Goal: Task Accomplishment & Management: Complete application form

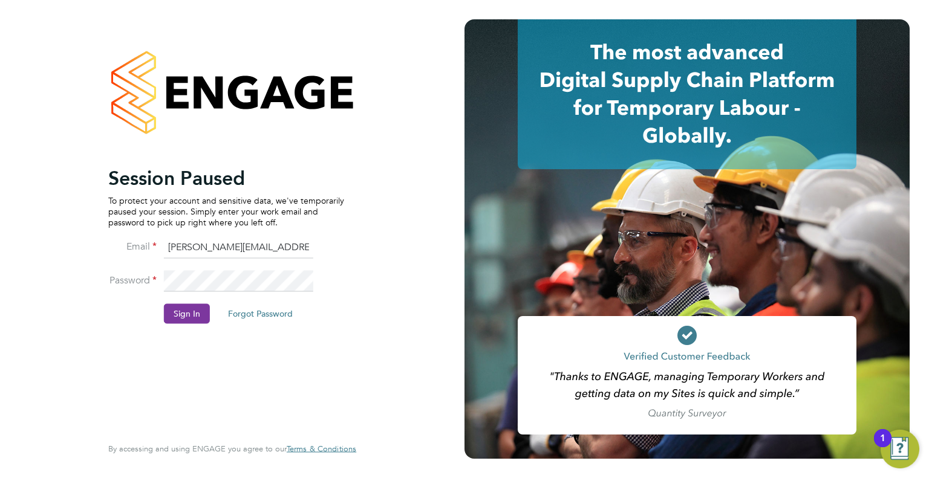
click at [189, 312] on button "Sign In" at bounding box center [187, 313] width 46 height 19
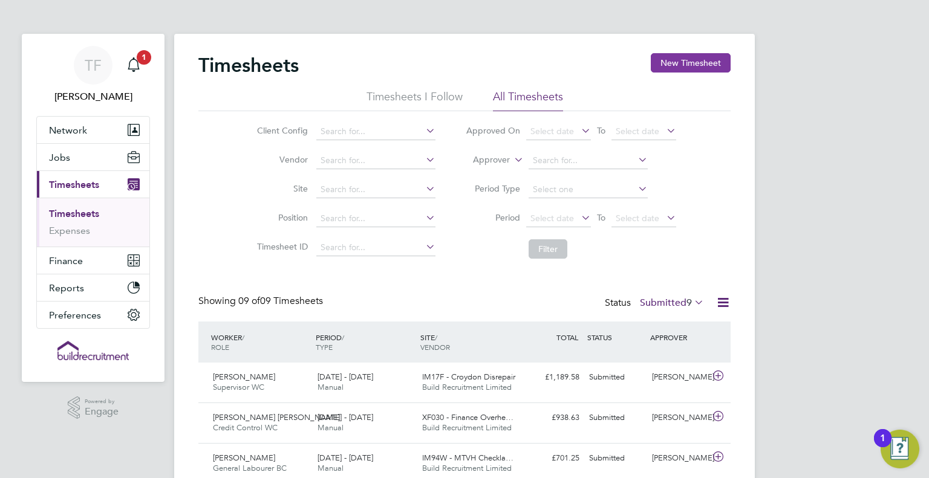
click at [700, 59] on button "New Timesheet" at bounding box center [691, 62] width 80 height 19
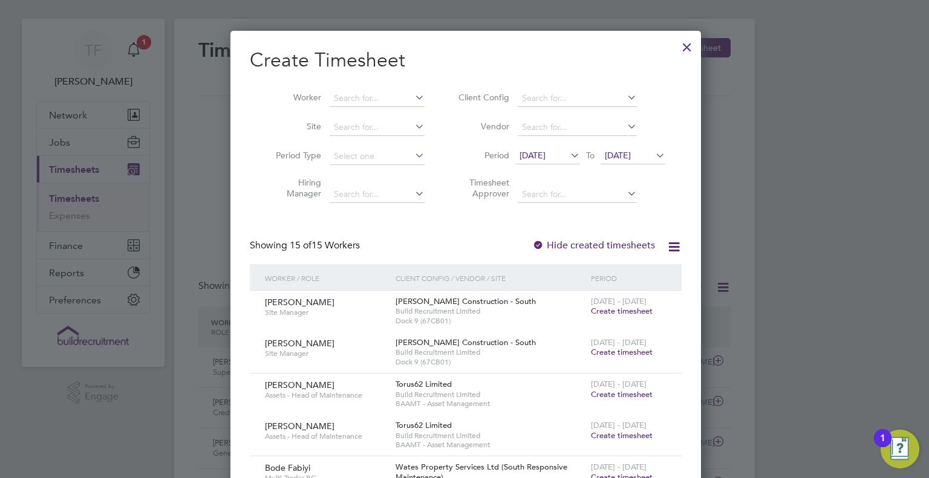
scroll to position [1, 0]
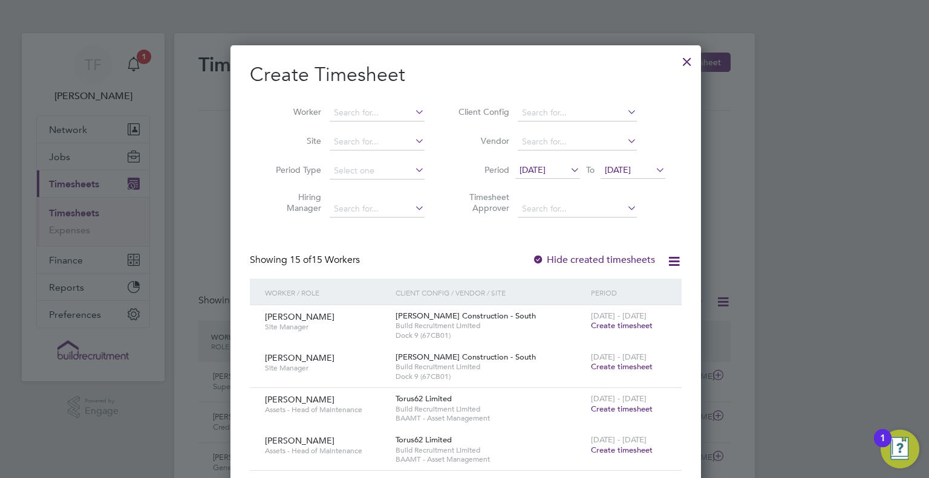
click at [686, 59] on div at bounding box center [687, 59] width 22 height 22
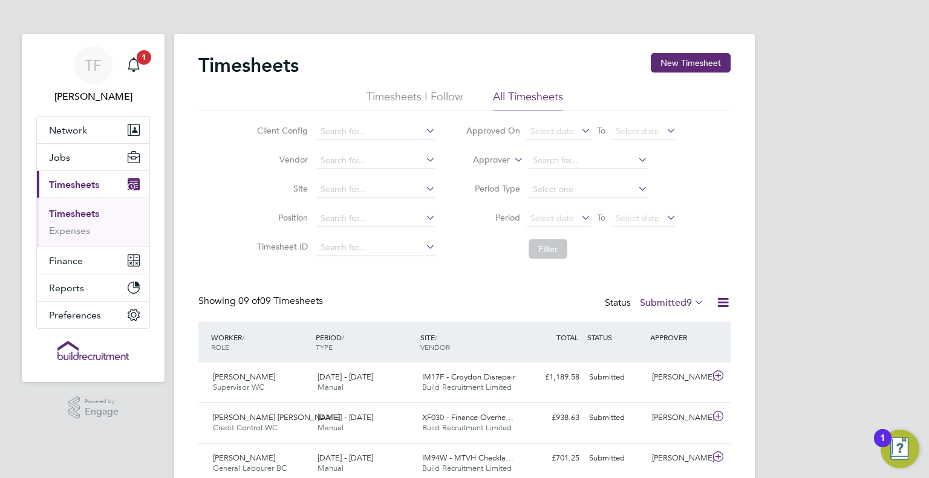
scroll to position [5, 6]
click at [686, 172] on li "Approver" at bounding box center [571, 160] width 241 height 29
click at [785, 288] on div "TF Tommie Ferry Notifications 1 Applications: Network Team Members Businesses S…" at bounding box center [464, 390] width 929 height 780
click at [71, 159] on button "Jobs" at bounding box center [93, 157] width 113 height 27
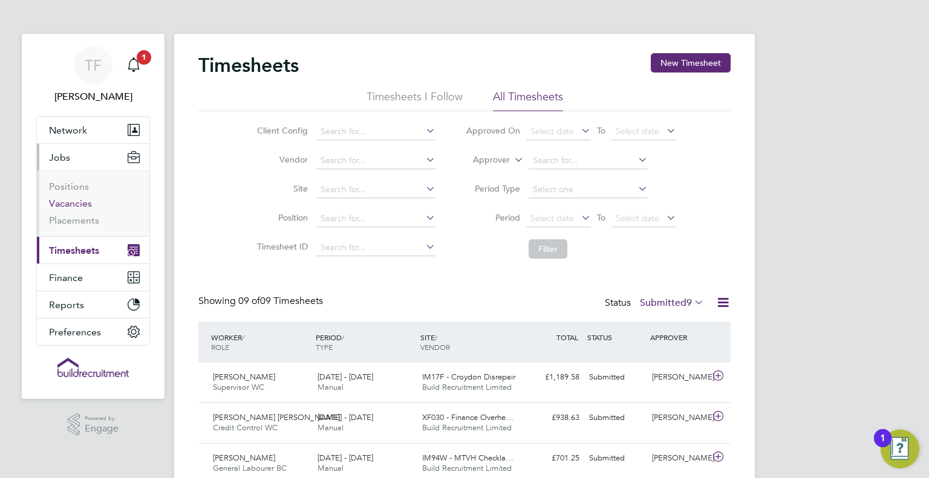
click at [79, 205] on link "Vacancies" at bounding box center [70, 203] width 43 height 11
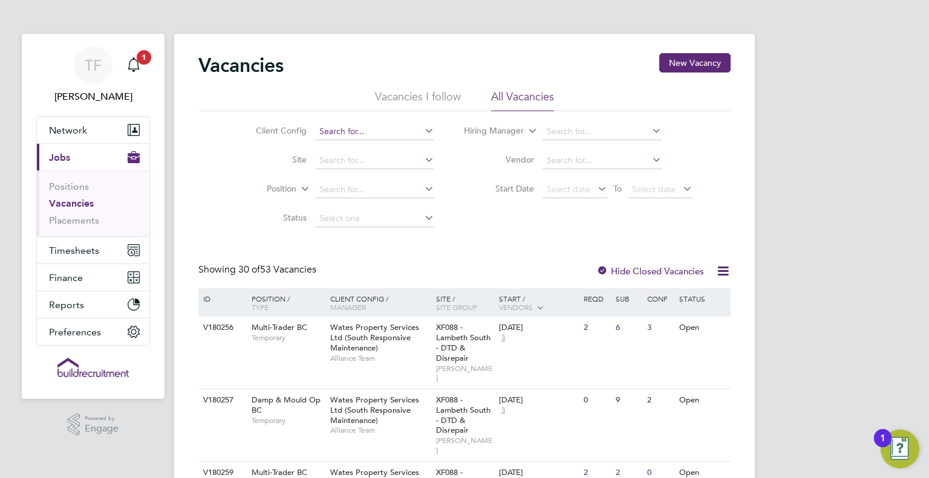
click at [368, 125] on input at bounding box center [374, 131] width 119 height 17
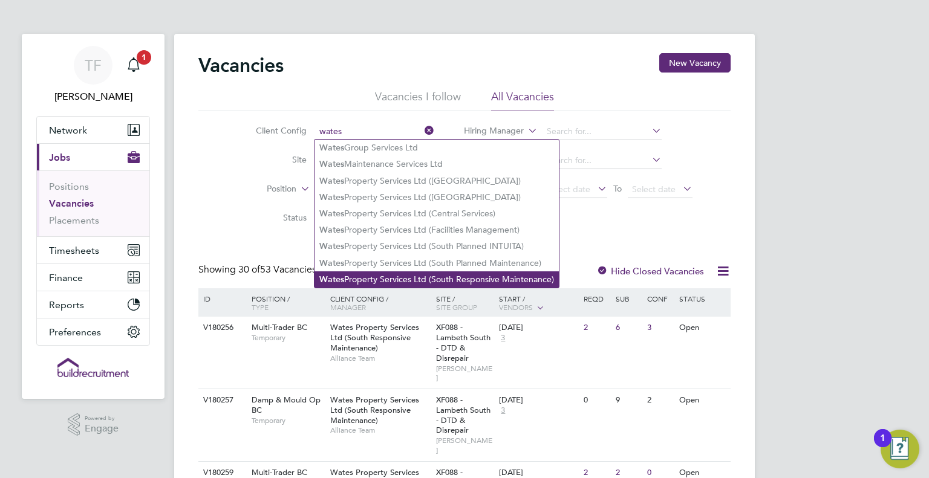
click at [446, 282] on li "Wates Property Services Ltd (South Responsive Maintenance)" at bounding box center [437, 280] width 244 height 16
type input "Wates Property Services Ltd (South Responsive Maintenance)"
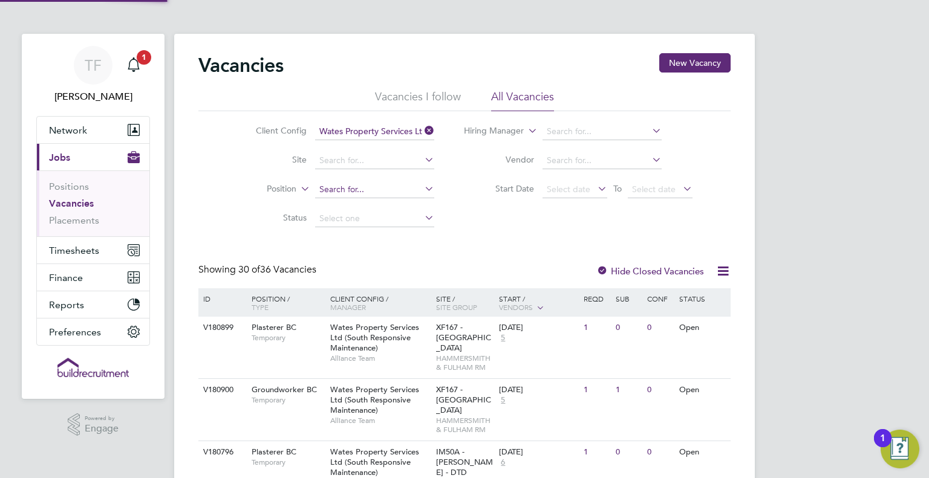
click at [362, 194] on input at bounding box center [374, 189] width 119 height 17
type input "p"
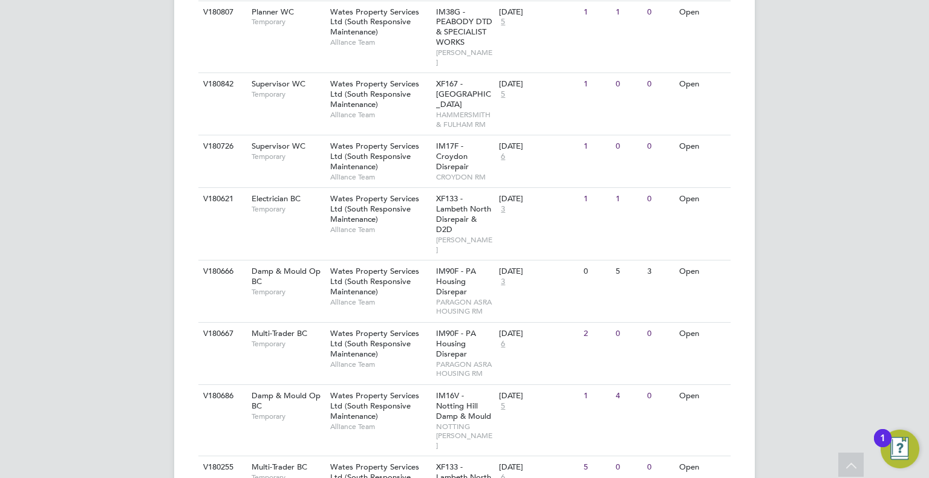
scroll to position [581, 0]
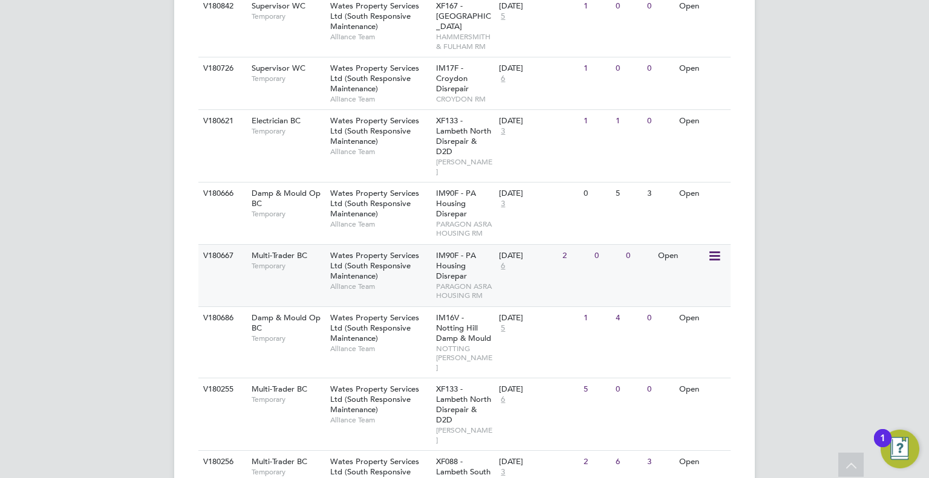
click at [431, 245] on div "Wates Property Services Ltd (South Responsive Maintenance) Alliance Team" at bounding box center [380, 271] width 106 height 52
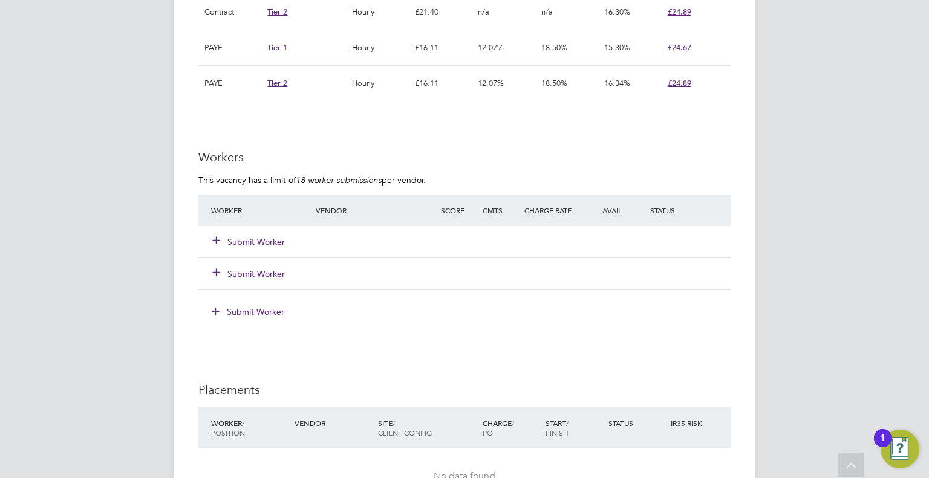
scroll to position [944, 0]
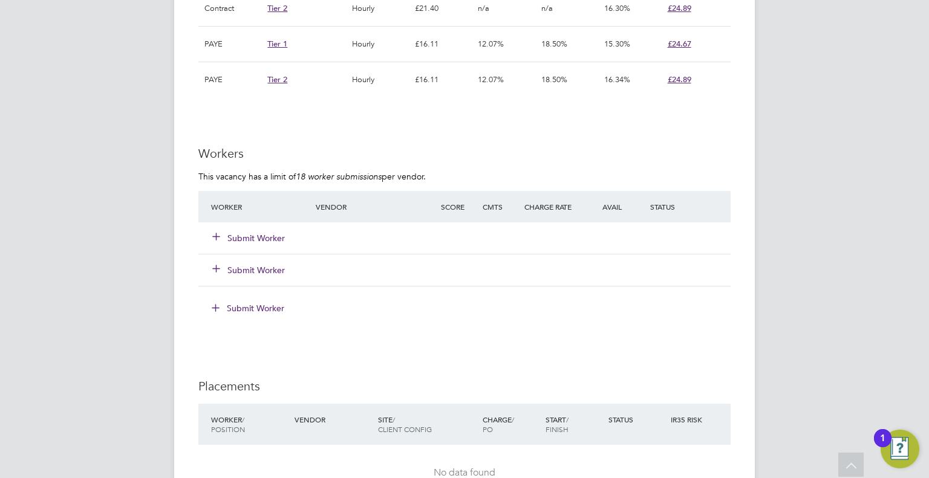
click at [254, 236] on button "Submit Worker" at bounding box center [249, 238] width 73 height 12
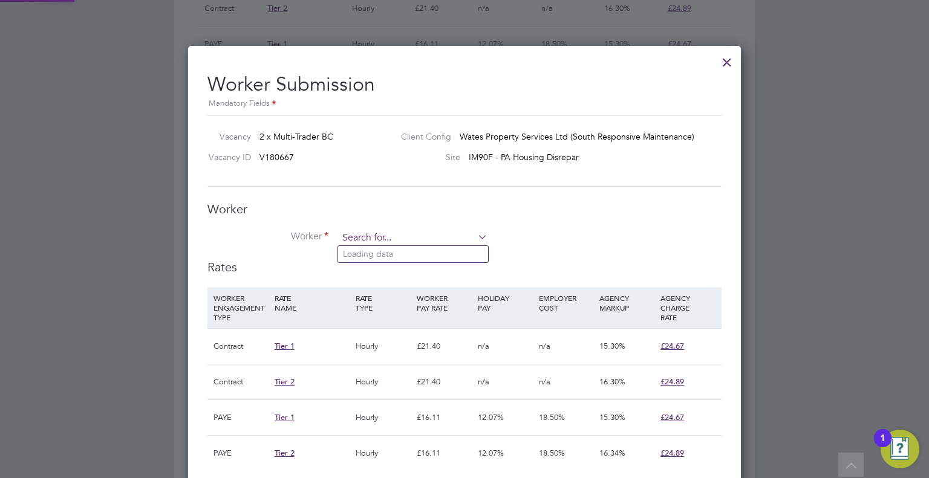
click at [441, 244] on input at bounding box center [412, 238] width 149 height 18
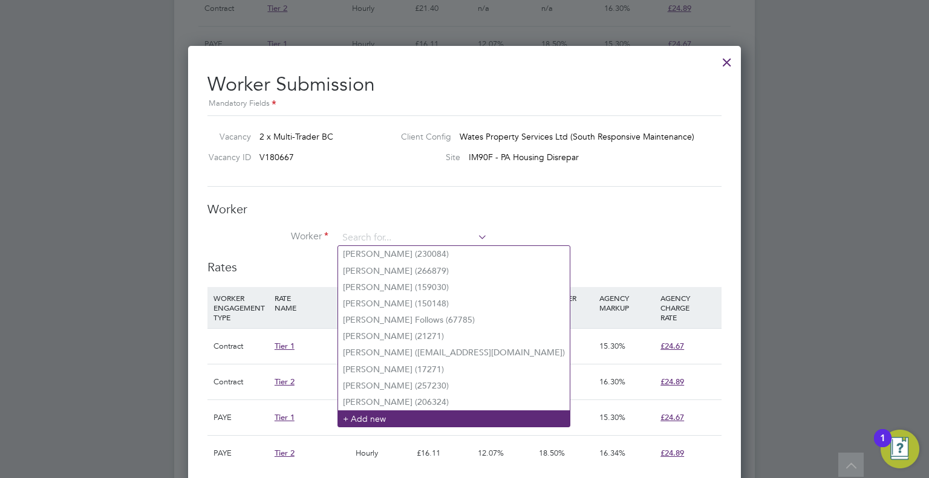
click at [393, 416] on li "+ Add new" at bounding box center [454, 419] width 232 height 16
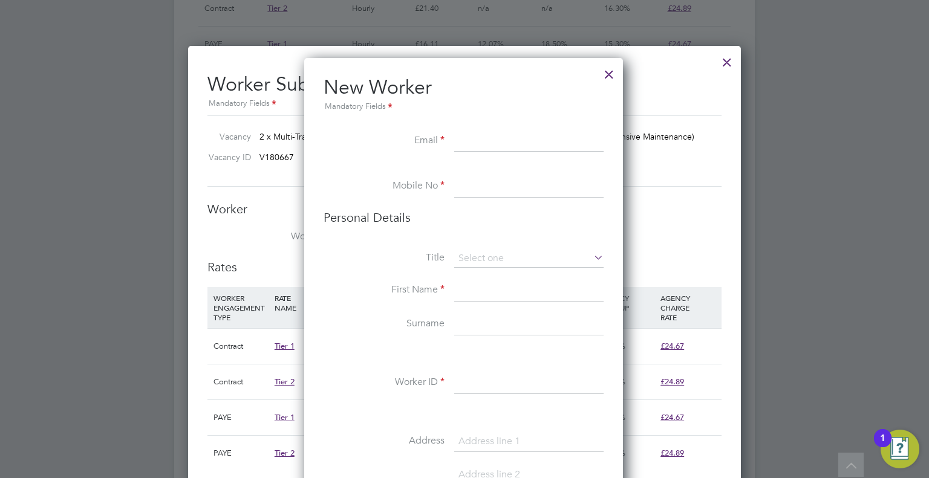
paste input "edris.kamoga@gmail.com"
type input "edris.kamoga@gmail.com"
click at [504, 183] on input at bounding box center [528, 187] width 149 height 22
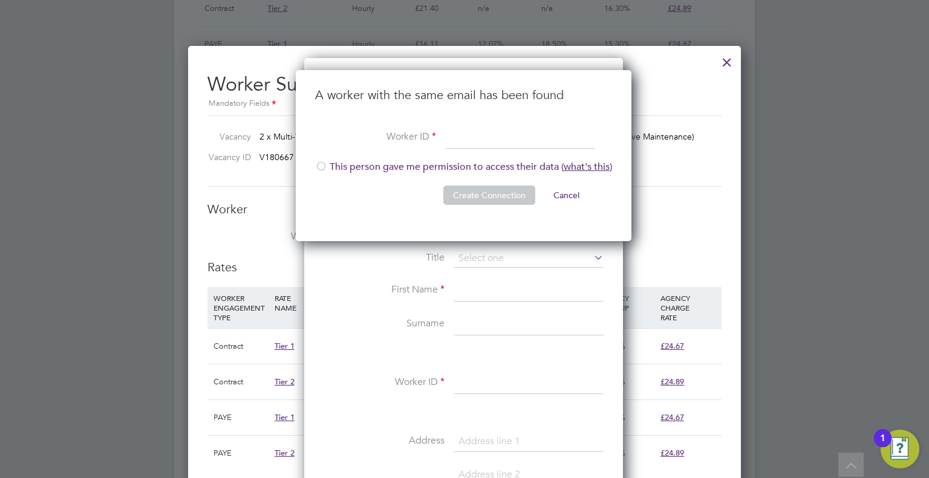
paste input "207289"
type input "207289"
click at [409, 176] on li "This person gave me permission to access their data ( what's this )" at bounding box center [463, 173] width 297 height 25
click at [497, 195] on button "Create Connection" at bounding box center [489, 195] width 92 height 19
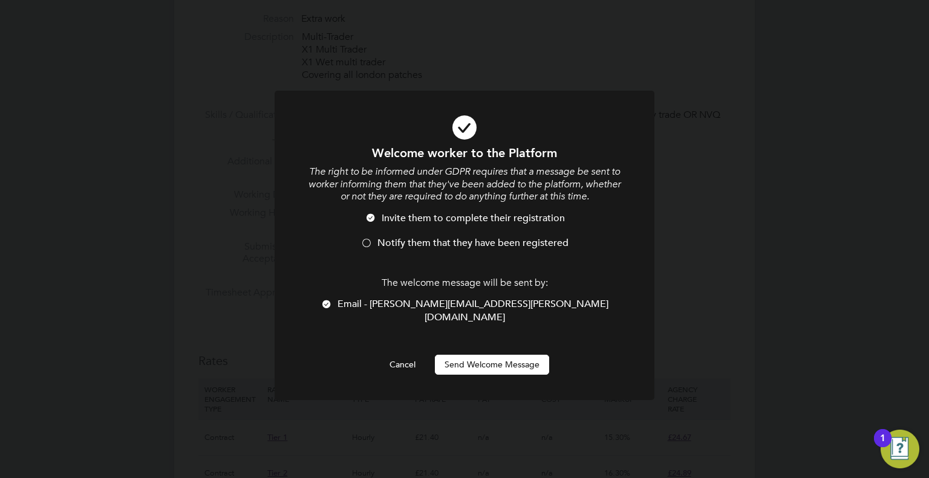
click at [379, 237] on li "Invite them to complete their registration" at bounding box center [464, 224] width 315 height 25
click at [491, 355] on button "Send Welcome Message" at bounding box center [492, 364] width 114 height 19
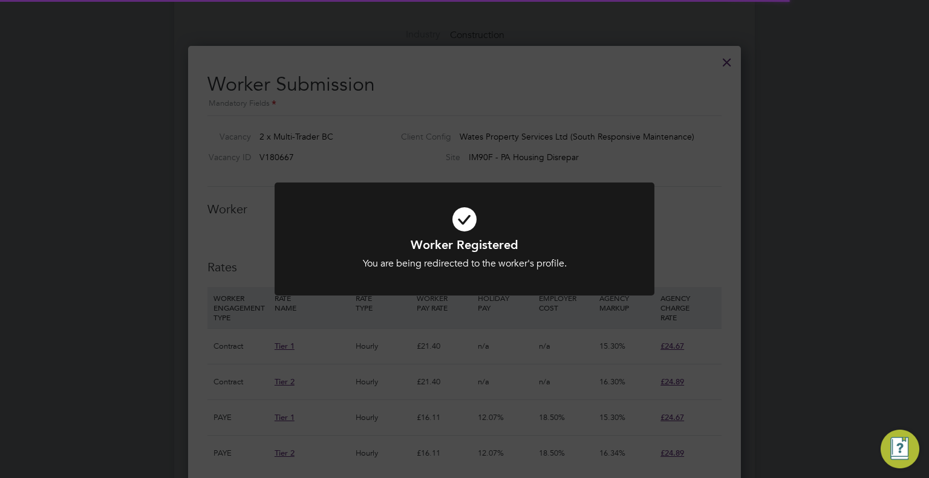
click at [399, 338] on div "Worker Registered You are being redirected to the worker's profile. Cancel Okay" at bounding box center [464, 239] width 929 height 478
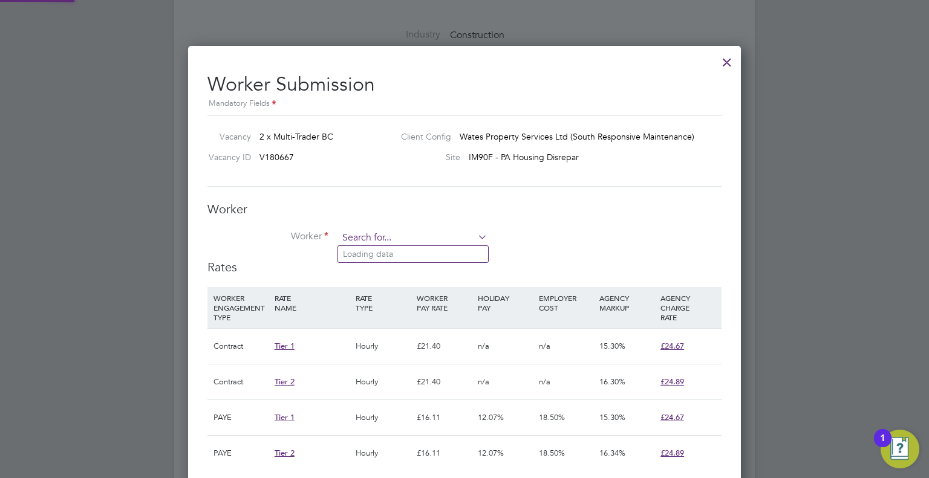
click at [401, 233] on input at bounding box center [412, 238] width 149 height 18
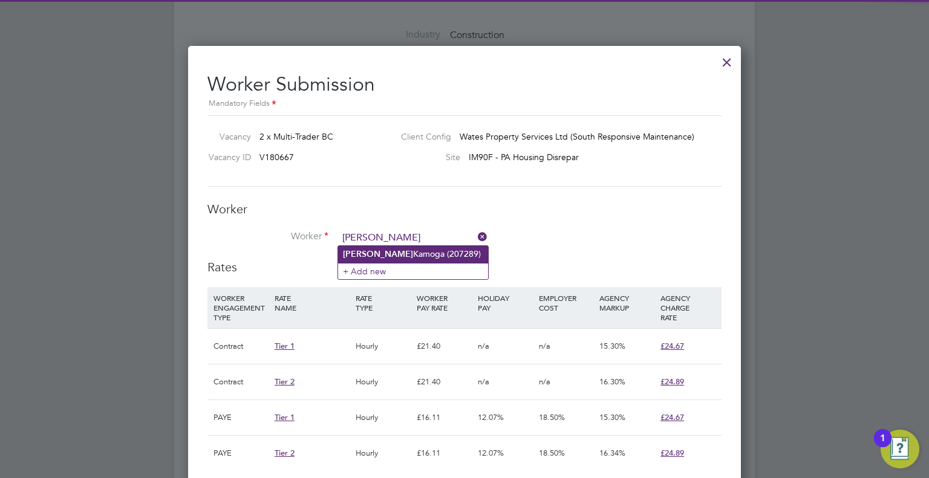
click at [419, 255] on li "Edris Kamoga (207289)" at bounding box center [413, 254] width 150 height 16
type input "Edris Kamoga (207289)"
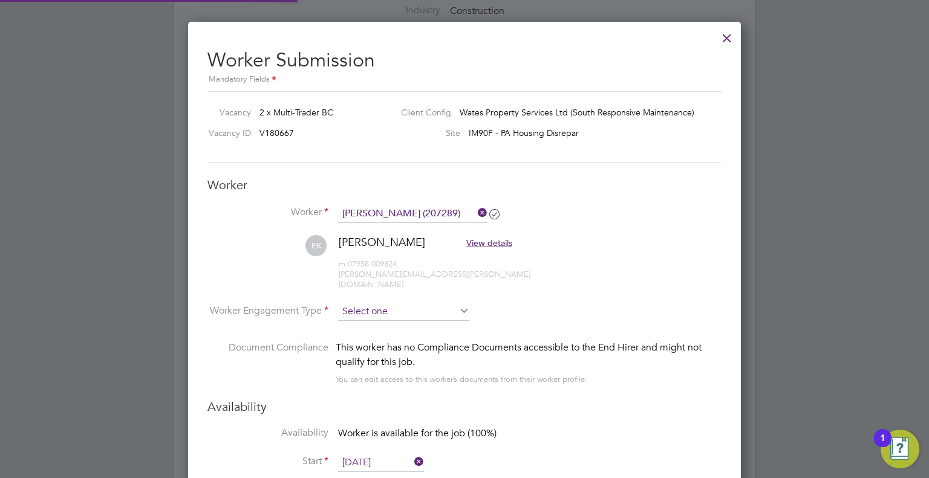
type input "30 Nov 2025"
click at [411, 303] on input at bounding box center [403, 312] width 131 height 18
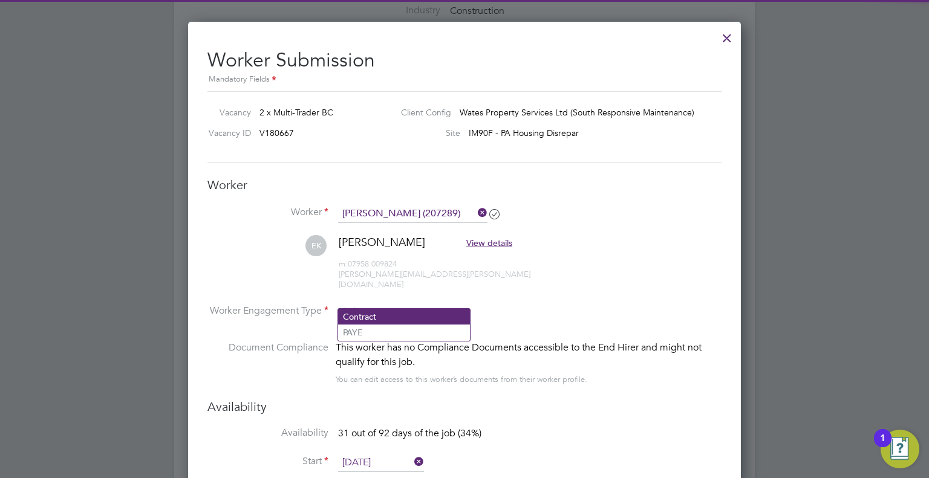
click at [390, 324] on li "Contract" at bounding box center [404, 317] width 132 height 16
type input "Contract"
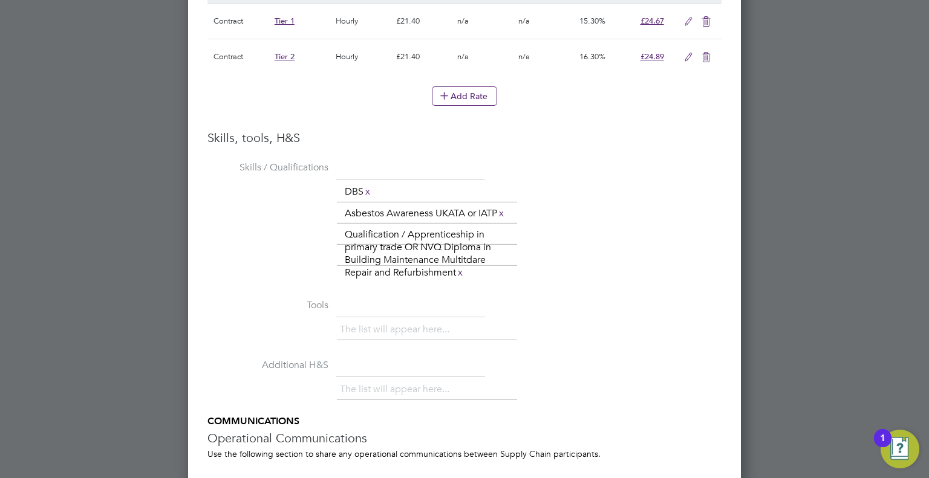
click at [708, 53] on icon at bounding box center [706, 58] width 15 height 10
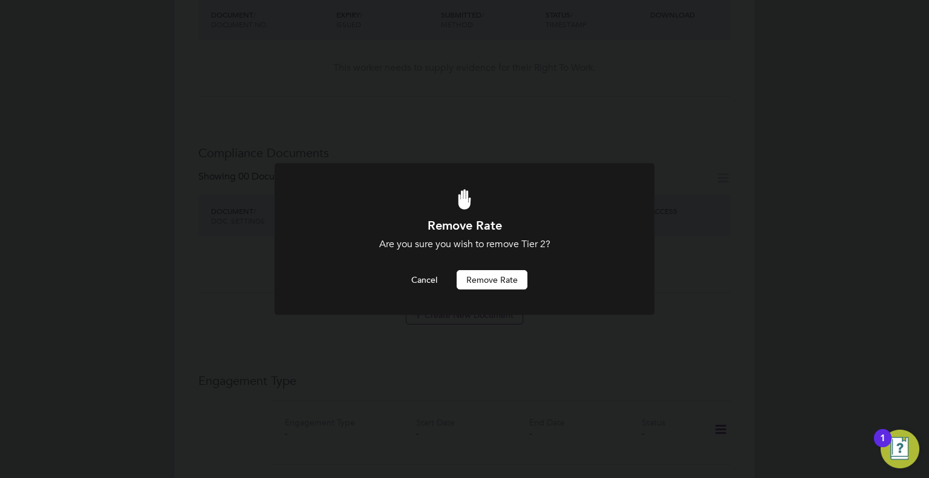
click at [504, 279] on button "Remove rate" at bounding box center [492, 279] width 71 height 19
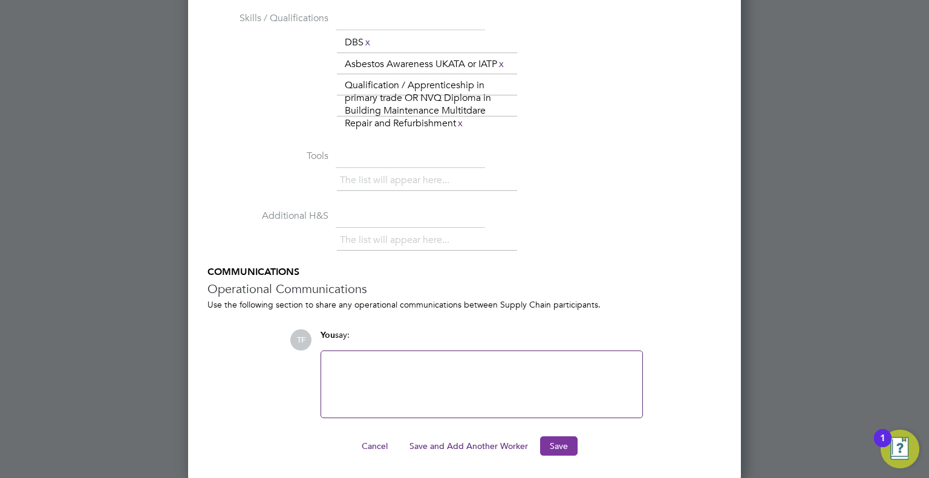
click at [563, 445] on button "Save" at bounding box center [559, 446] width 38 height 19
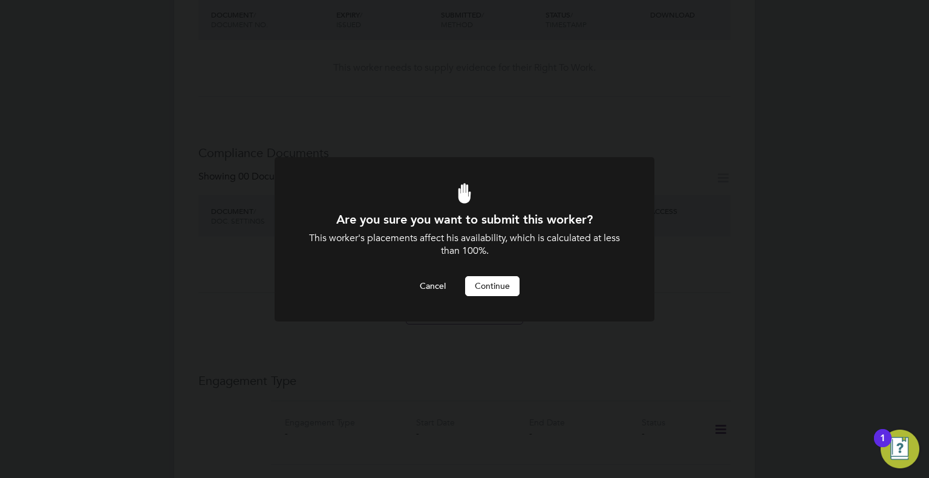
click at [494, 287] on button "Continue" at bounding box center [492, 285] width 54 height 19
